Goal: Task Accomplishment & Management: Manage account settings

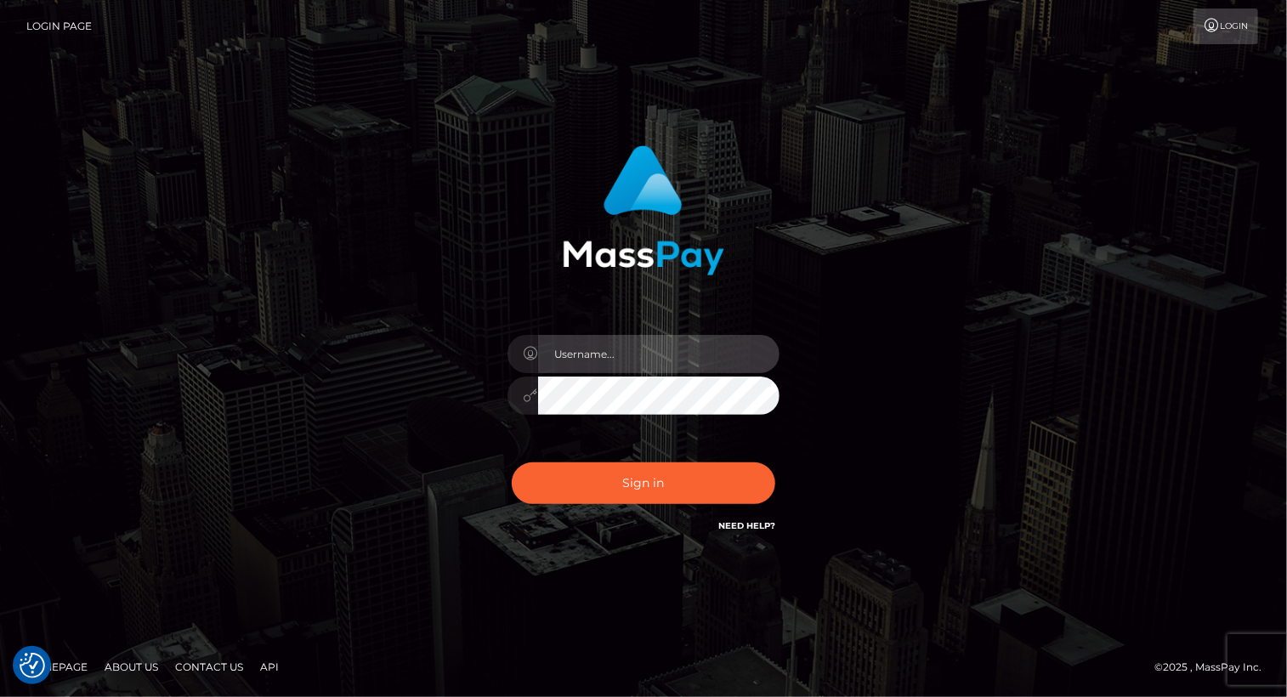
click at [649, 353] on input "text" at bounding box center [658, 354] width 241 height 38
type input "Arlene.luminaryplay"
click at [512, 462] on button "Sign in" at bounding box center [643, 483] width 263 height 42
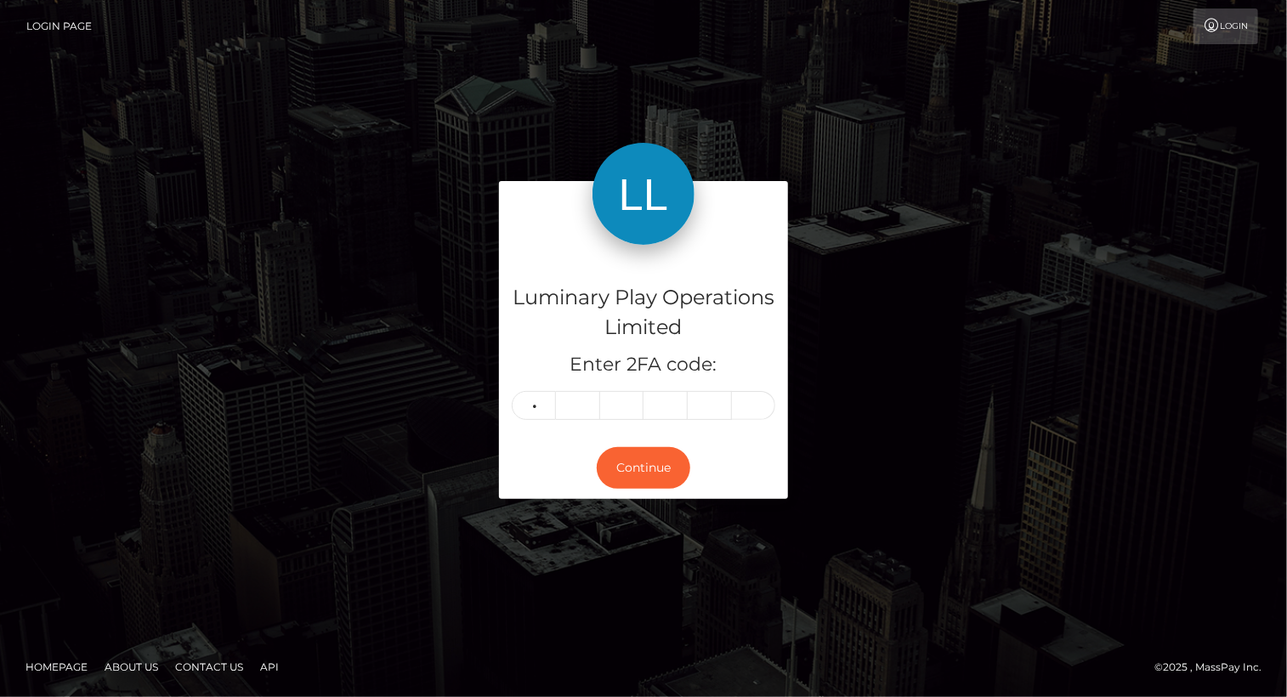
type input "8"
type input "1"
type input "8"
type input "1"
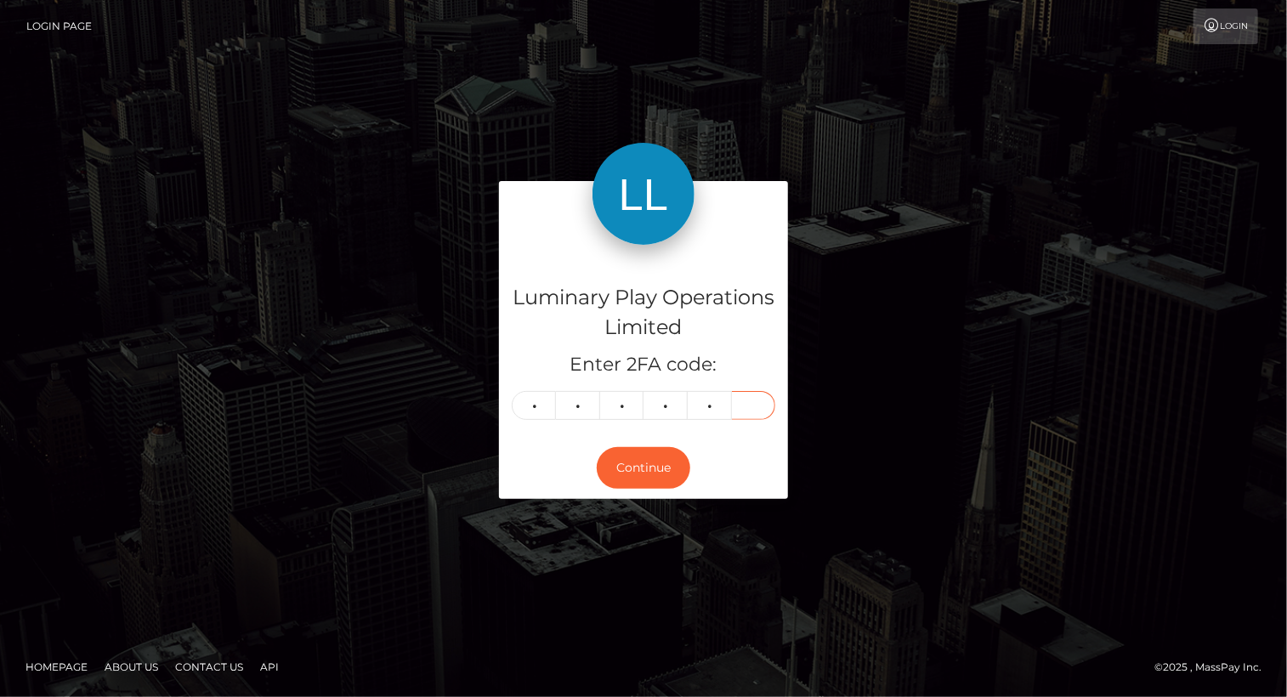
type input "9"
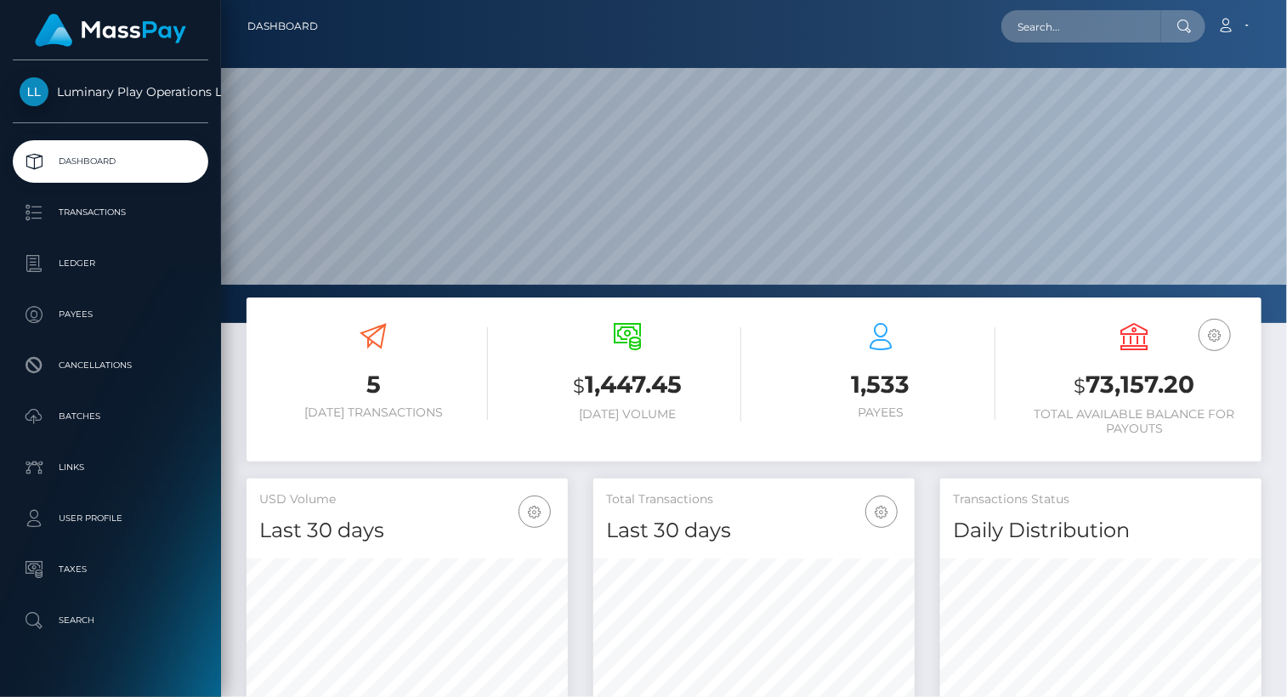
scroll to position [301, 320]
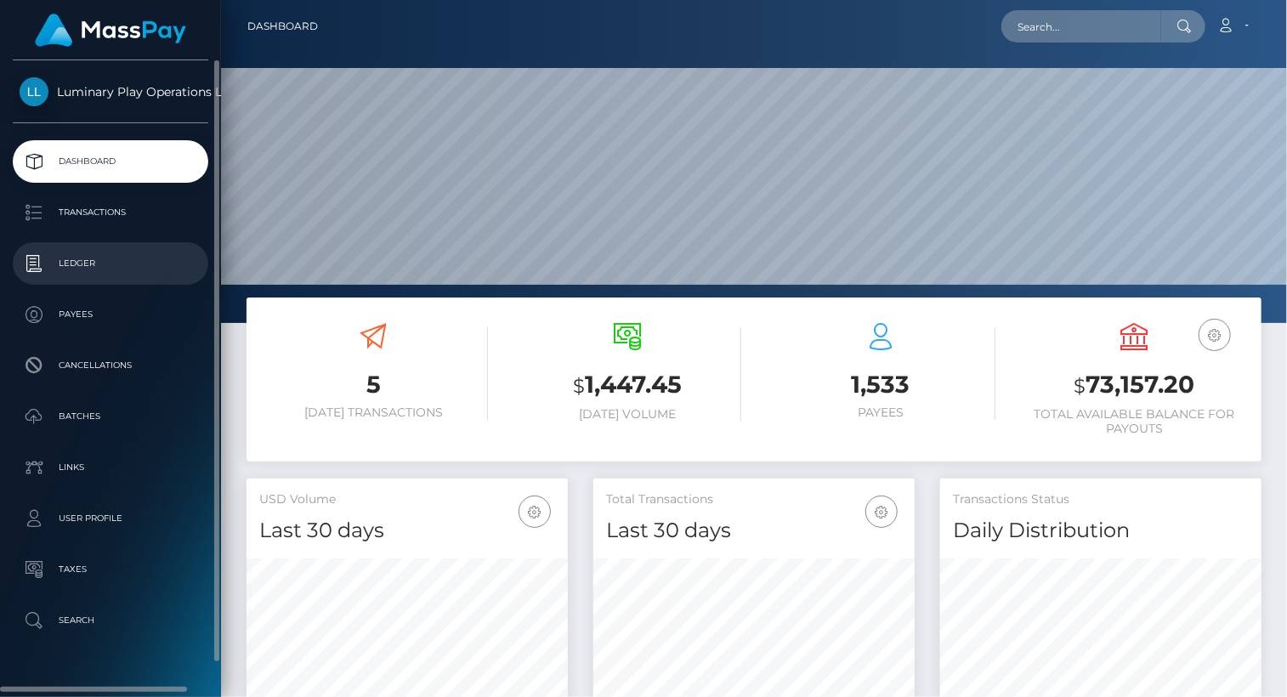
click at [89, 273] on p "Ledger" at bounding box center [111, 263] width 182 height 25
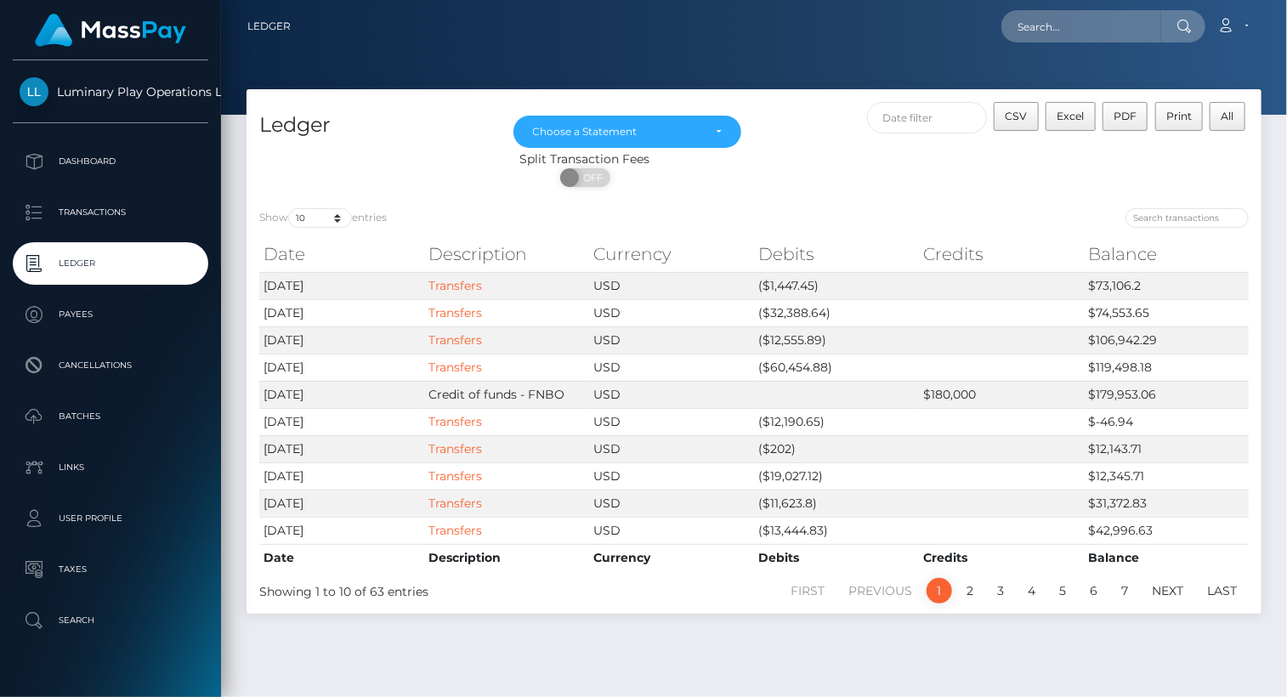
click at [1271, 67] on div at bounding box center [754, 57] width 1066 height 115
